Goal: Task Accomplishment & Management: Use online tool/utility

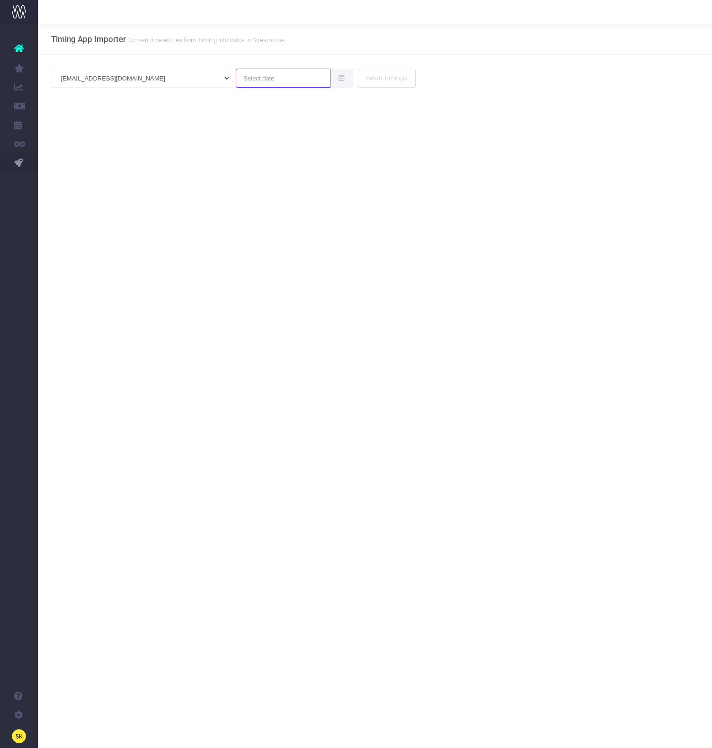
click at [236, 81] on input "text" at bounding box center [283, 78] width 95 height 19
click at [94, 123] on div "Timing App Importer Convert time entries from Timing into todos in Streamtime. …" at bounding box center [375, 386] width 674 height 724
click at [60, 181] on span "PM Bot" at bounding box center [56, 181] width 9 height 17
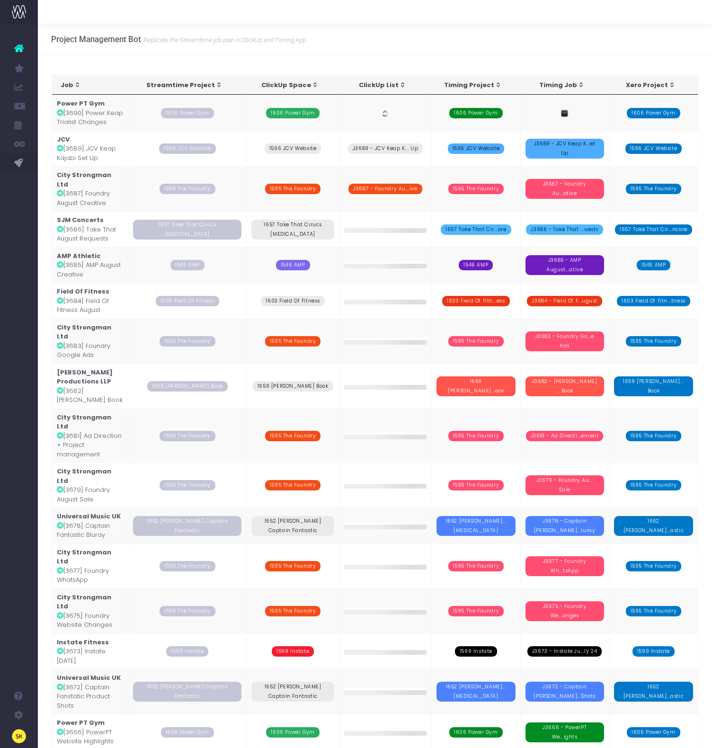
click at [107, 116] on td "Power PT Gym [3690] Power Keap Trialist Changes" at bounding box center [90, 113] width 77 height 36
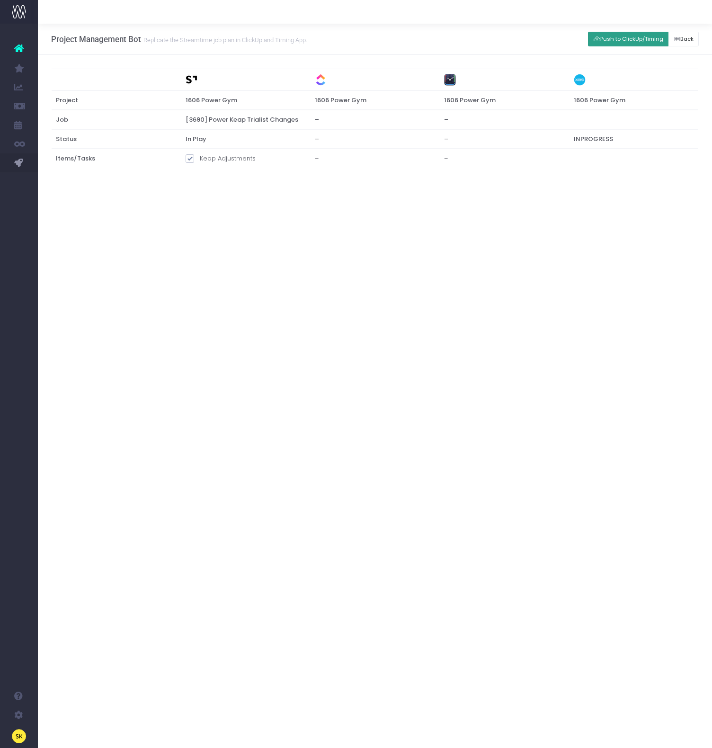
drag, startPoint x: 601, startPoint y: 36, endPoint x: 614, endPoint y: 14, distance: 26.1
click at [600, 36] on button "Push to ClickUp/Timing" at bounding box center [628, 39] width 80 height 15
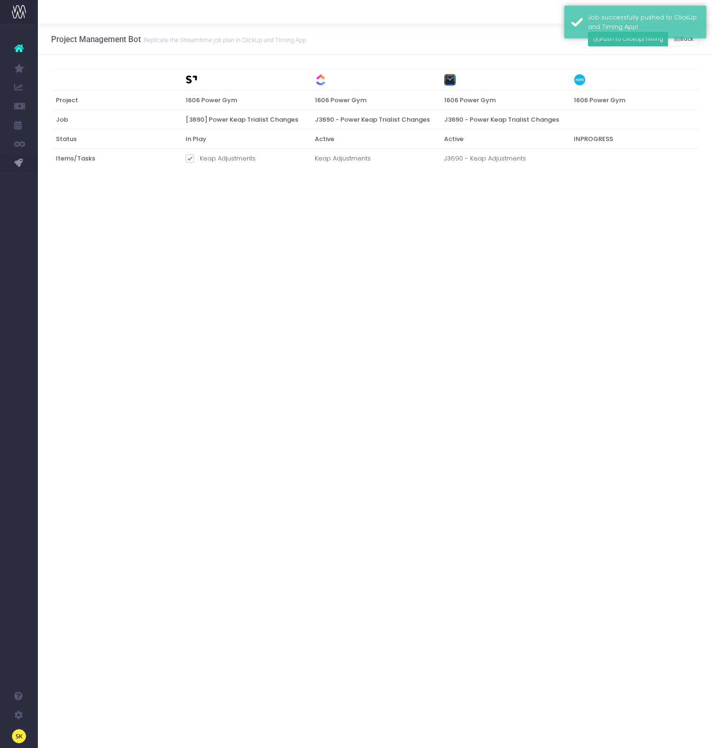
drag, startPoint x: 396, startPoint y: 253, endPoint x: 396, endPoint y: 258, distance: 5.2
click at [397, 253] on div "Project Management Bot Replicate the Streamtime job plan in [GEOGRAPHIC_DATA] a…" at bounding box center [375, 386] width 674 height 724
click at [74, 87] on span "New Forecast" at bounding box center [64, 87] width 24 height 17
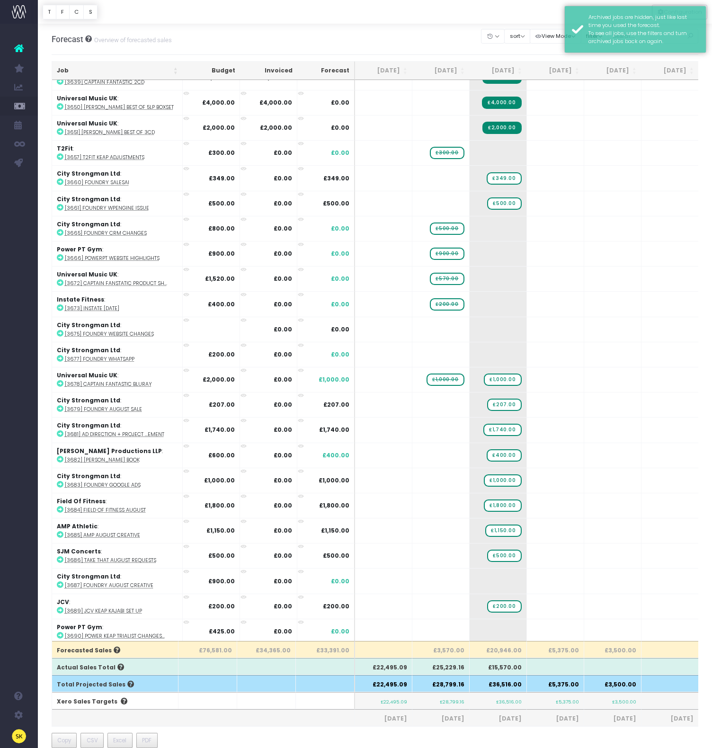
scroll to position [170, 0]
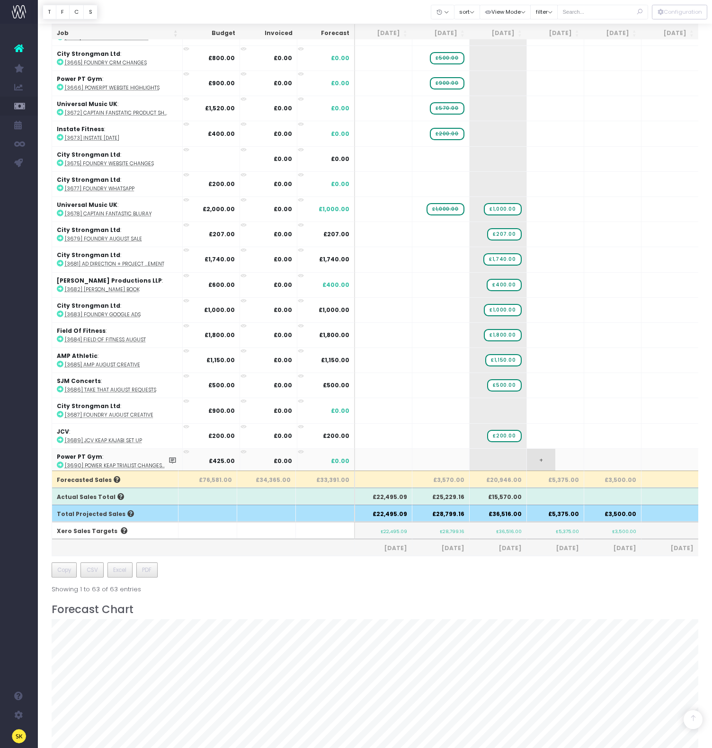
click at [541, 454] on span "+" at bounding box center [541, 461] width 28 height 25
click at [540, 454] on span "+" at bounding box center [541, 461] width 28 height 25
click at [507, 463] on body "Oh my... this is bad. wayahead wasn't able to load this page. Please contact su…" at bounding box center [356, 204] width 712 height 748
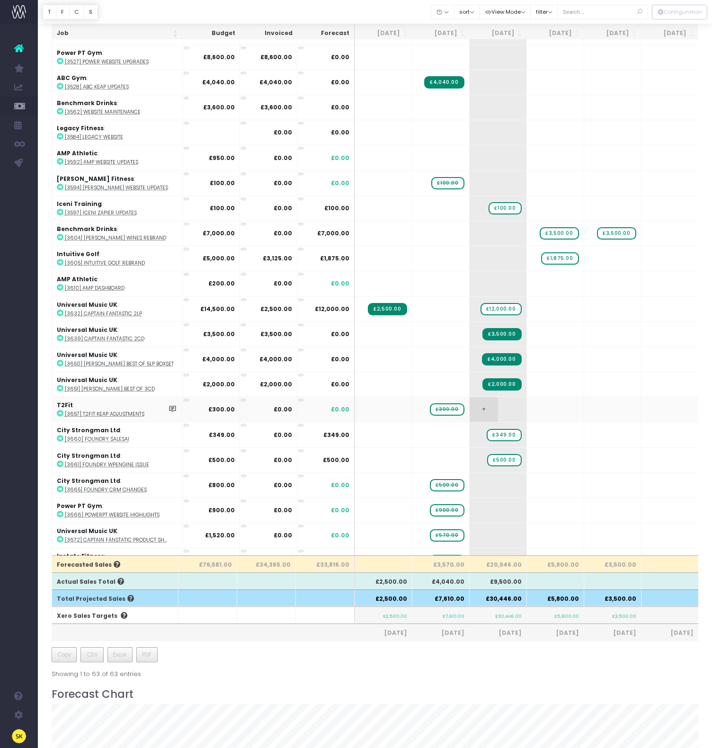
scroll to position [0, 0]
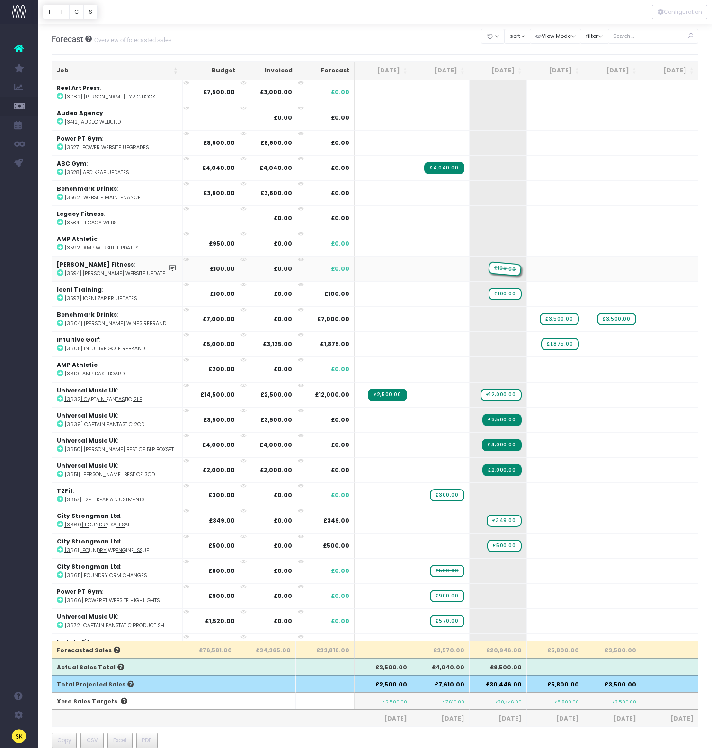
drag, startPoint x: 444, startPoint y: 270, endPoint x: 482, endPoint y: 269, distance: 38.3
click at [60, 222] on icon at bounding box center [60, 222] width 7 height 7
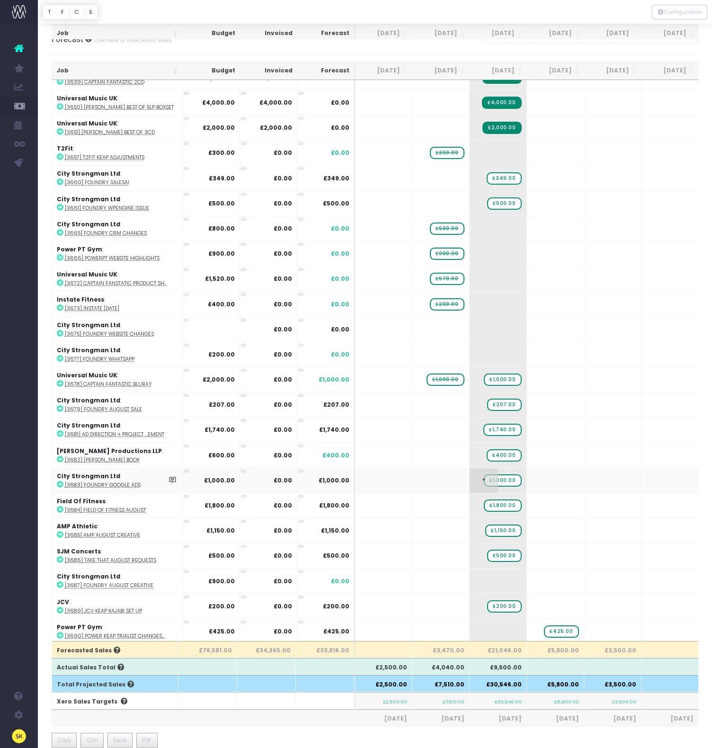
scroll to position [53, 0]
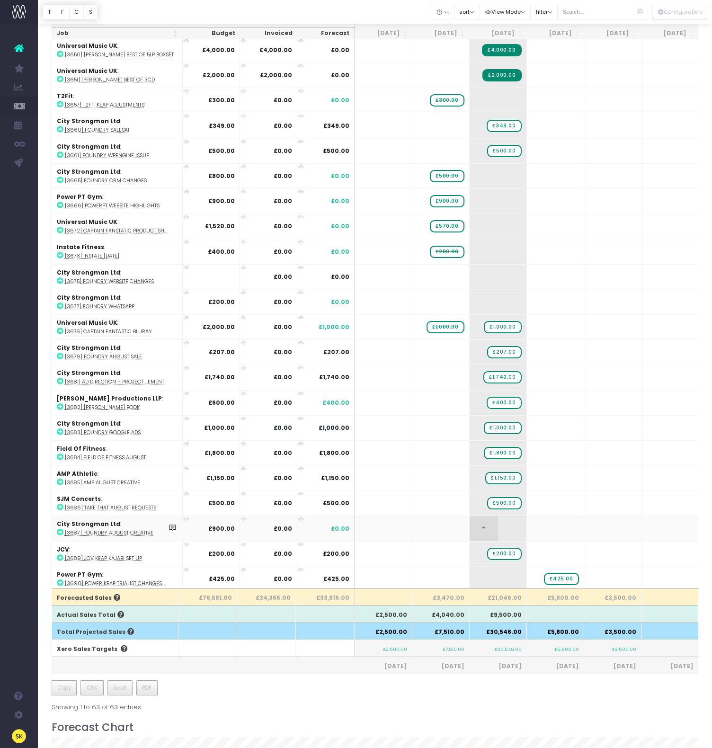
click at [485, 525] on span "+" at bounding box center [483, 528] width 28 height 25
click at [464, 530] on body "Oh my... this is bad. wayahead wasn't able to load this page. Please contact su…" at bounding box center [356, 321] width 712 height 748
click at [504, 526] on span "£900.00" at bounding box center [504, 528] width 34 height 12
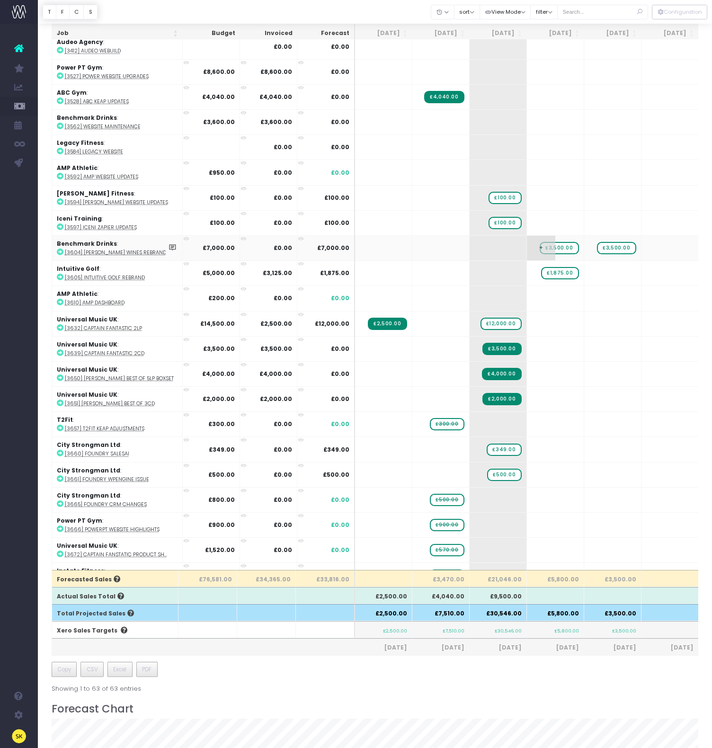
scroll to position [0, 0]
